Goal: Navigation & Orientation: Find specific page/section

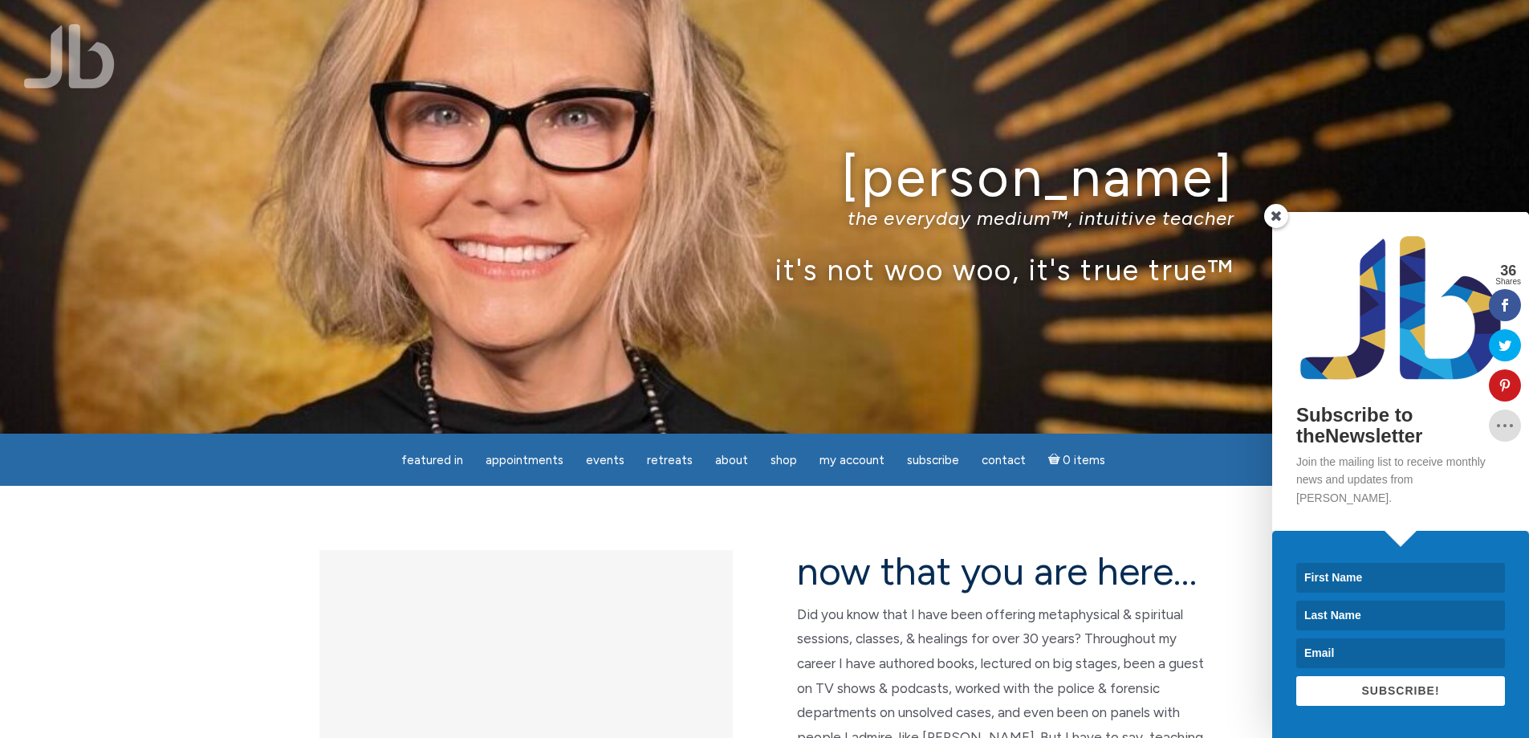
click at [1276, 228] on span at bounding box center [1276, 216] width 24 height 24
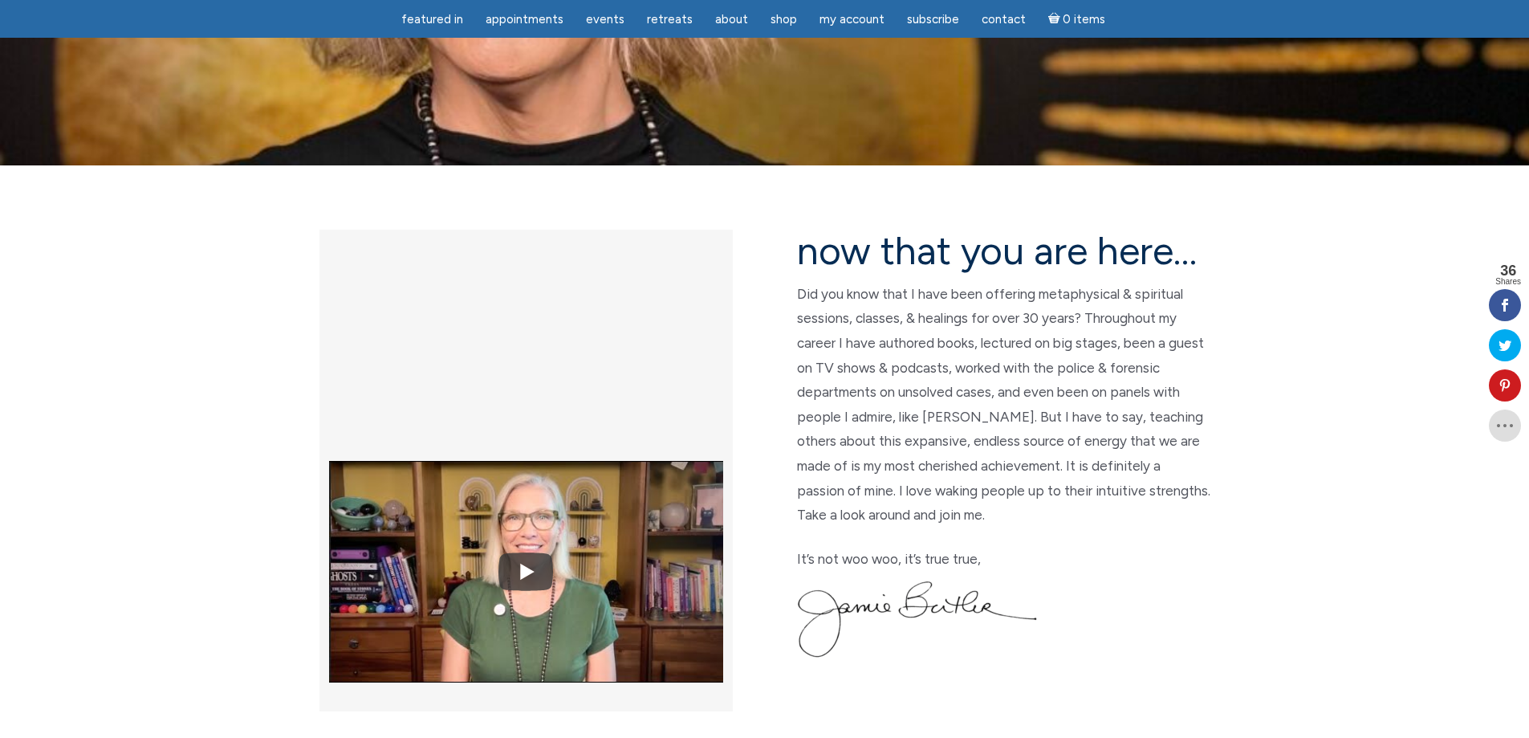
scroll to position [161, 0]
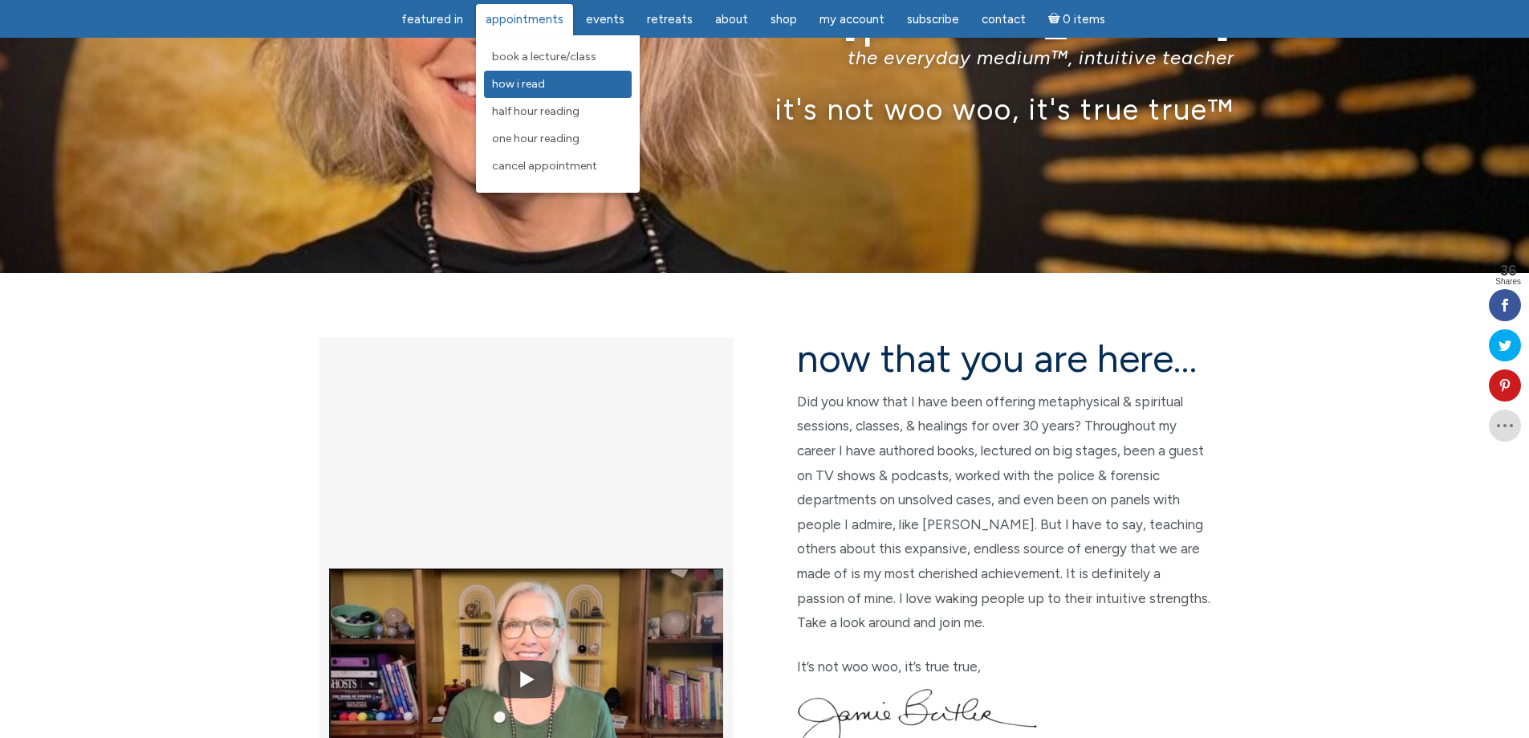
click at [558, 84] on link "How I Read" at bounding box center [558, 84] width 148 height 27
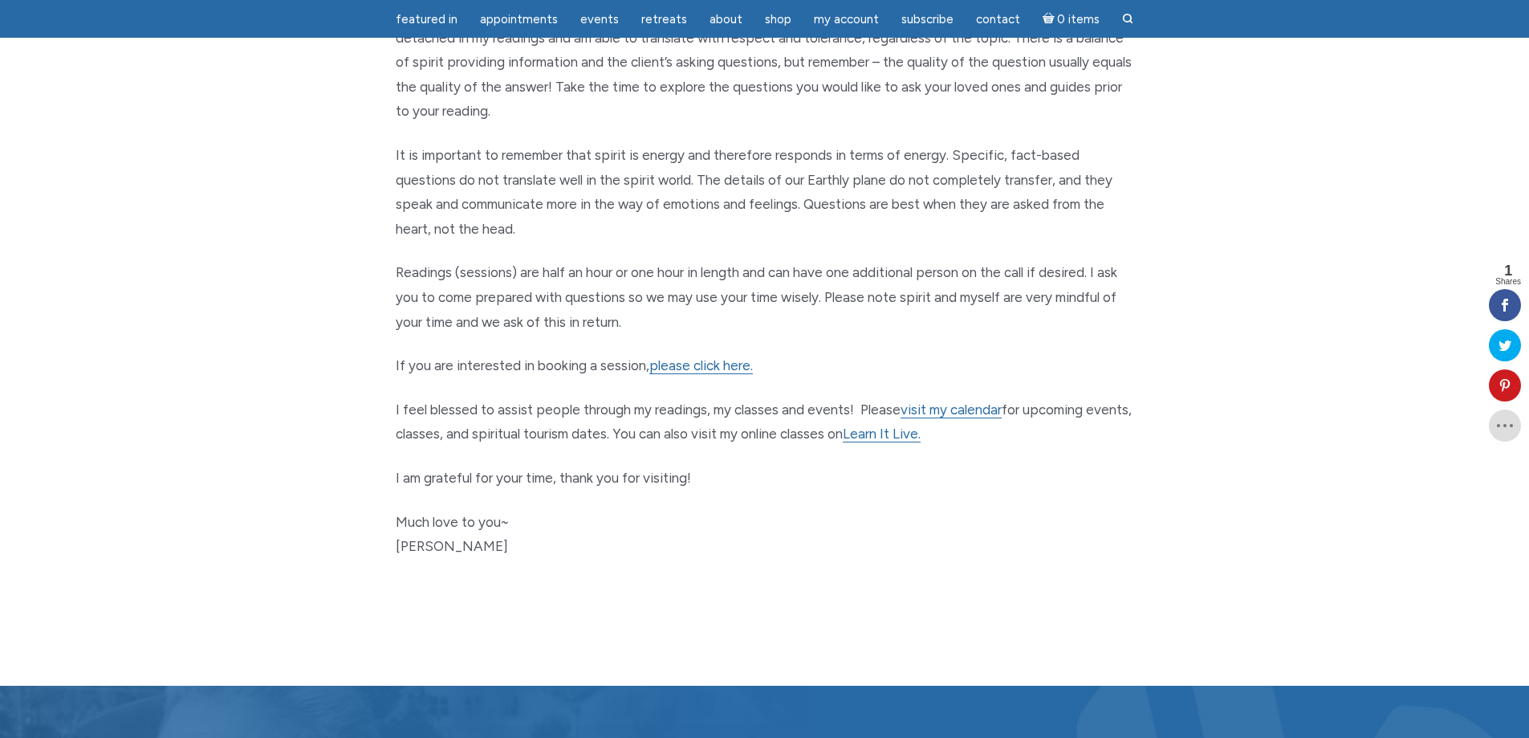
scroll to position [723, 0]
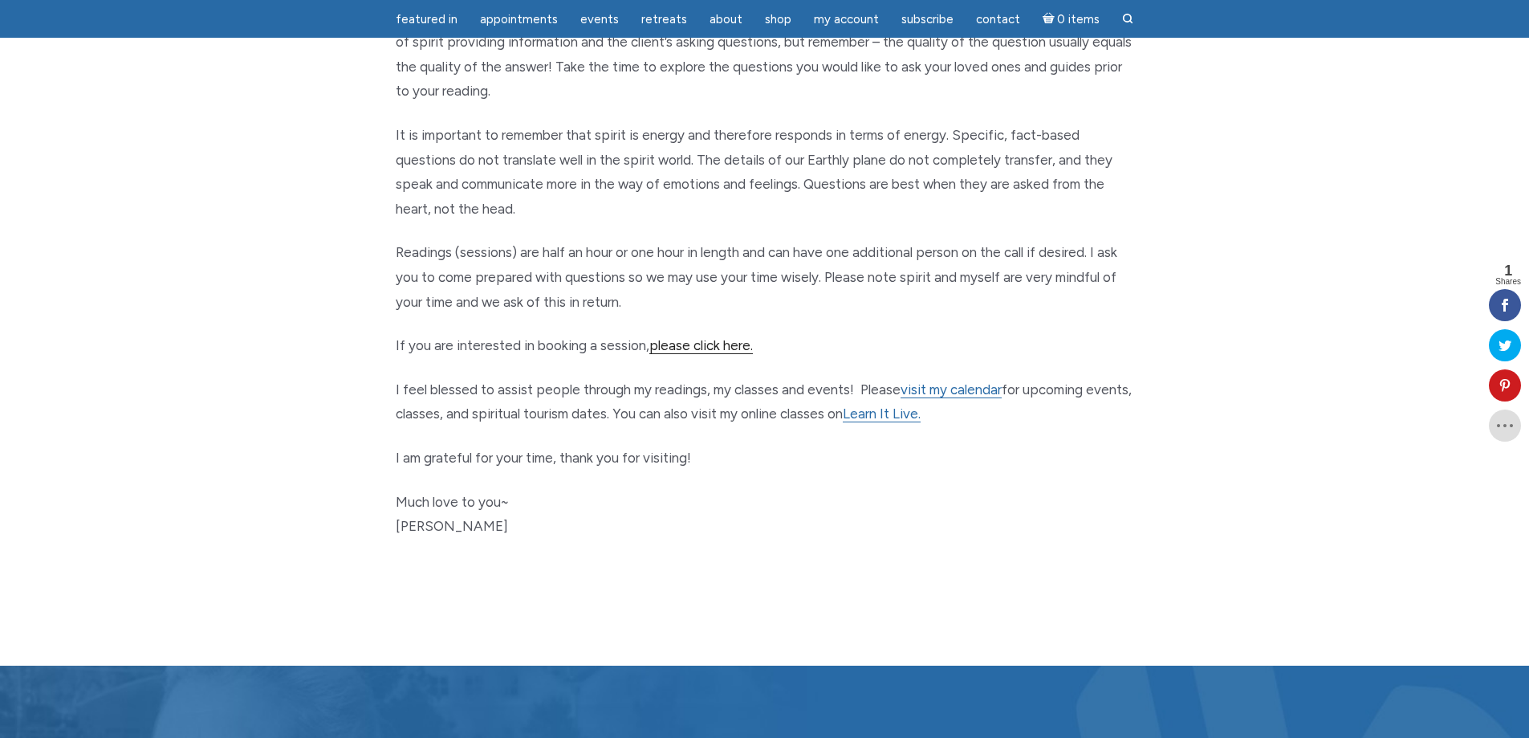
click at [695, 349] on link "please click here." at bounding box center [701, 345] width 104 height 17
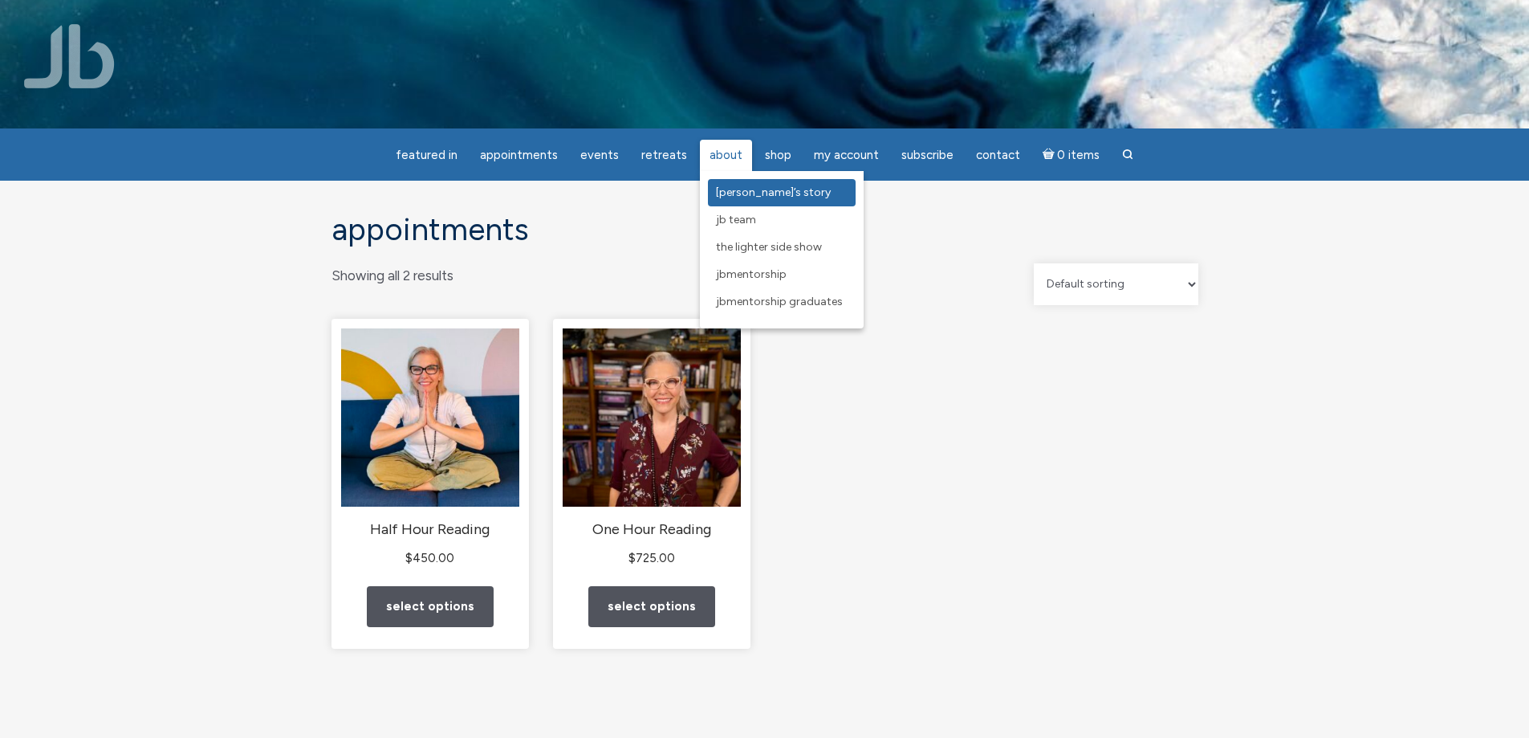
click at [733, 186] on span "[PERSON_NAME]’s Story" at bounding box center [773, 192] width 115 height 14
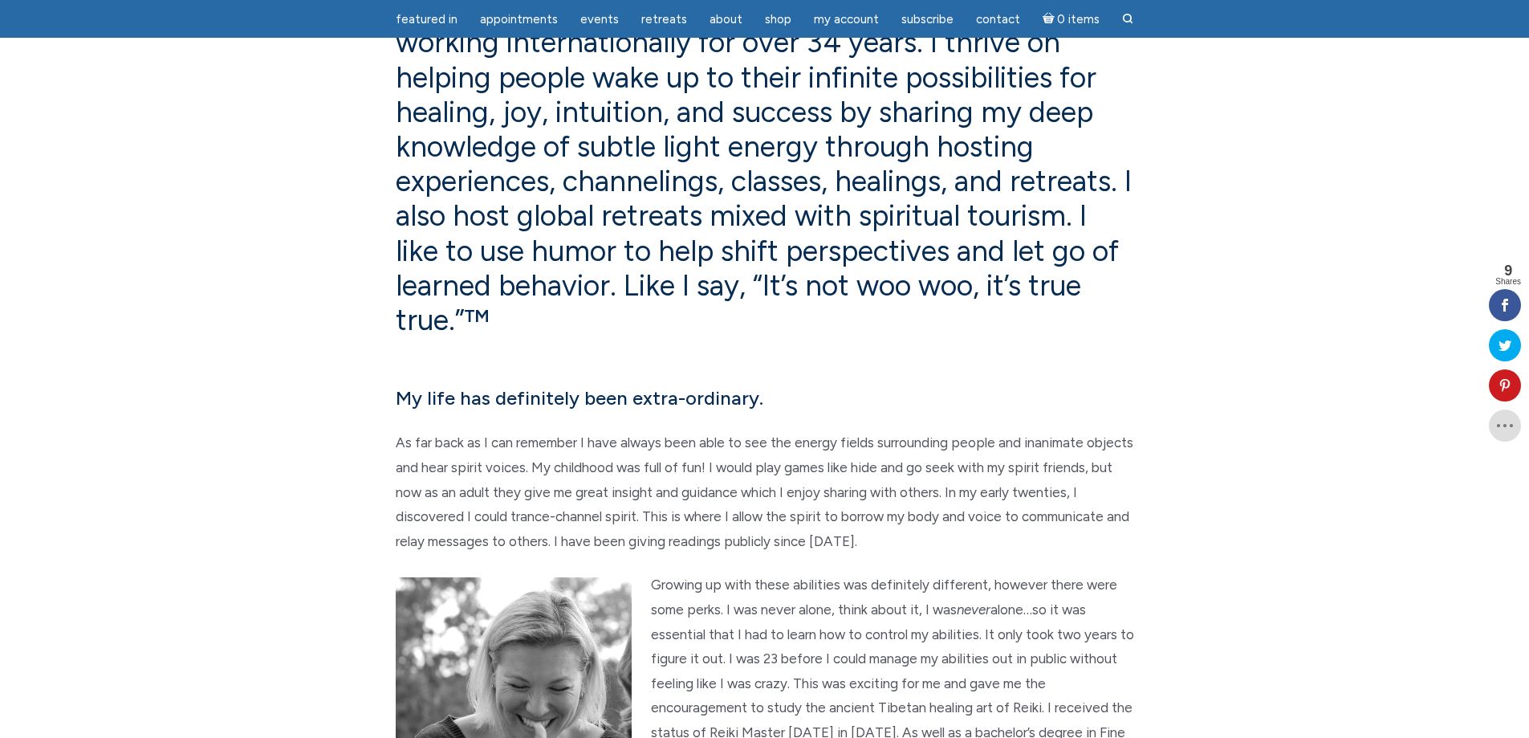
scroll to position [321, 0]
